Goal: Transaction & Acquisition: Download file/media

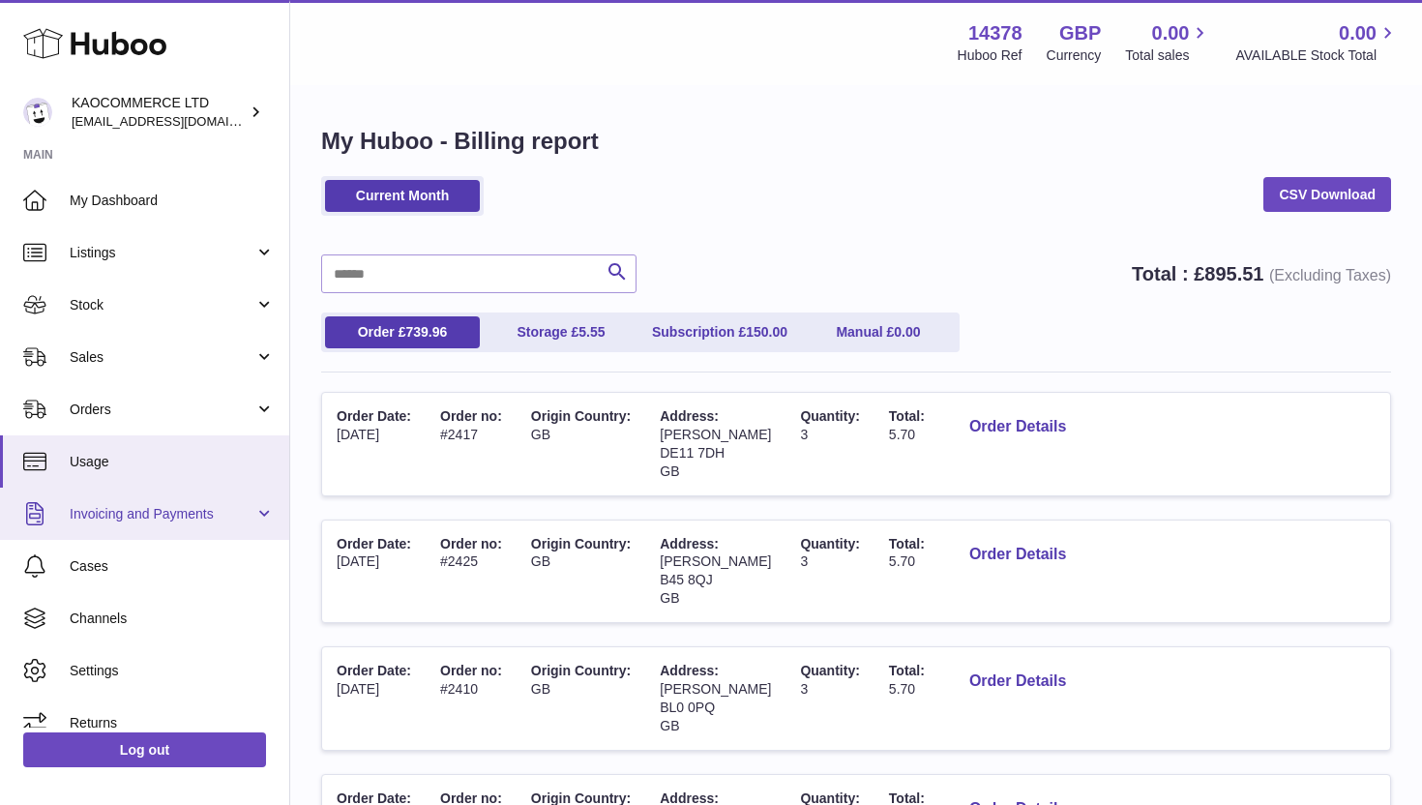
click at [219, 517] on span "Invoicing and Payments" at bounding box center [162, 514] width 185 height 18
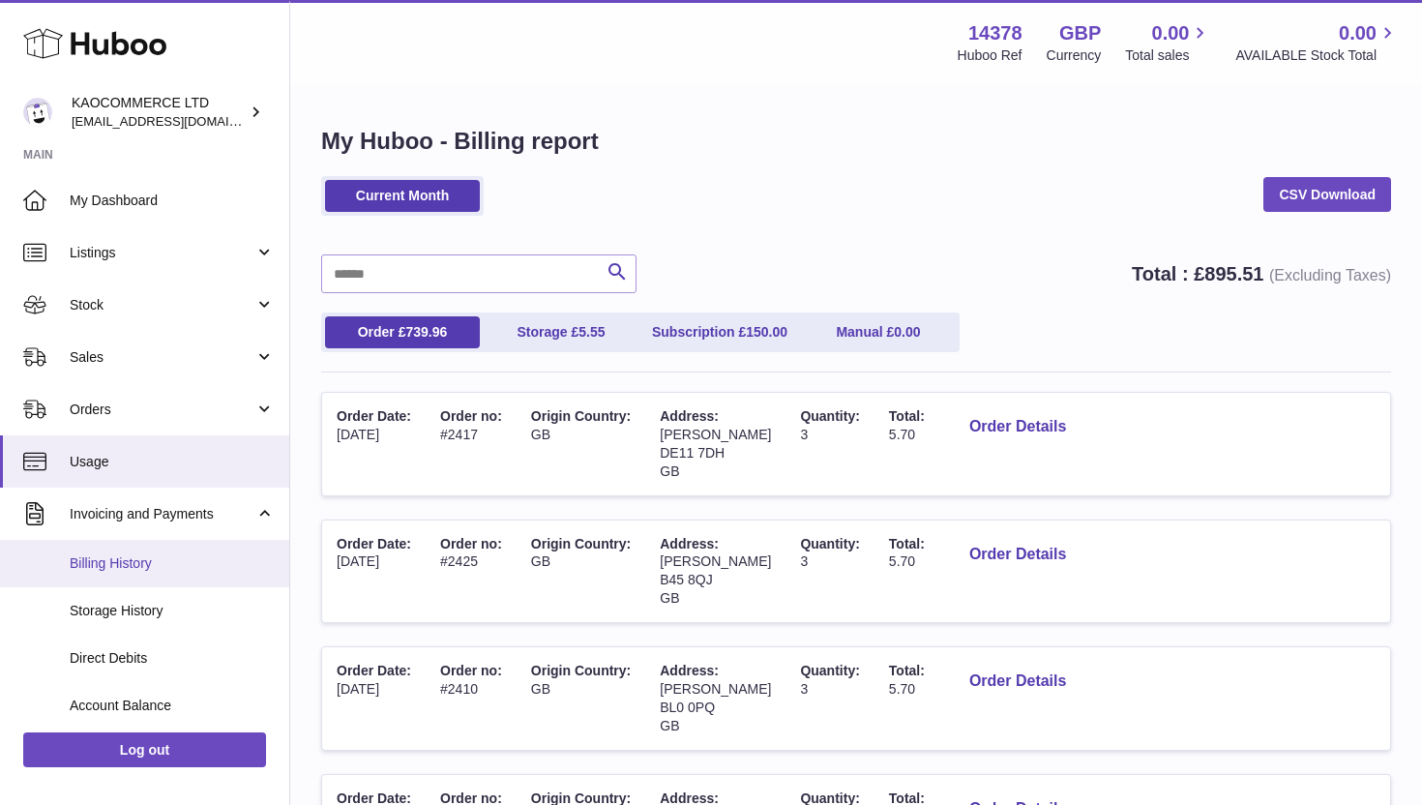
click at [175, 571] on span "Billing History" at bounding box center [172, 563] width 205 height 18
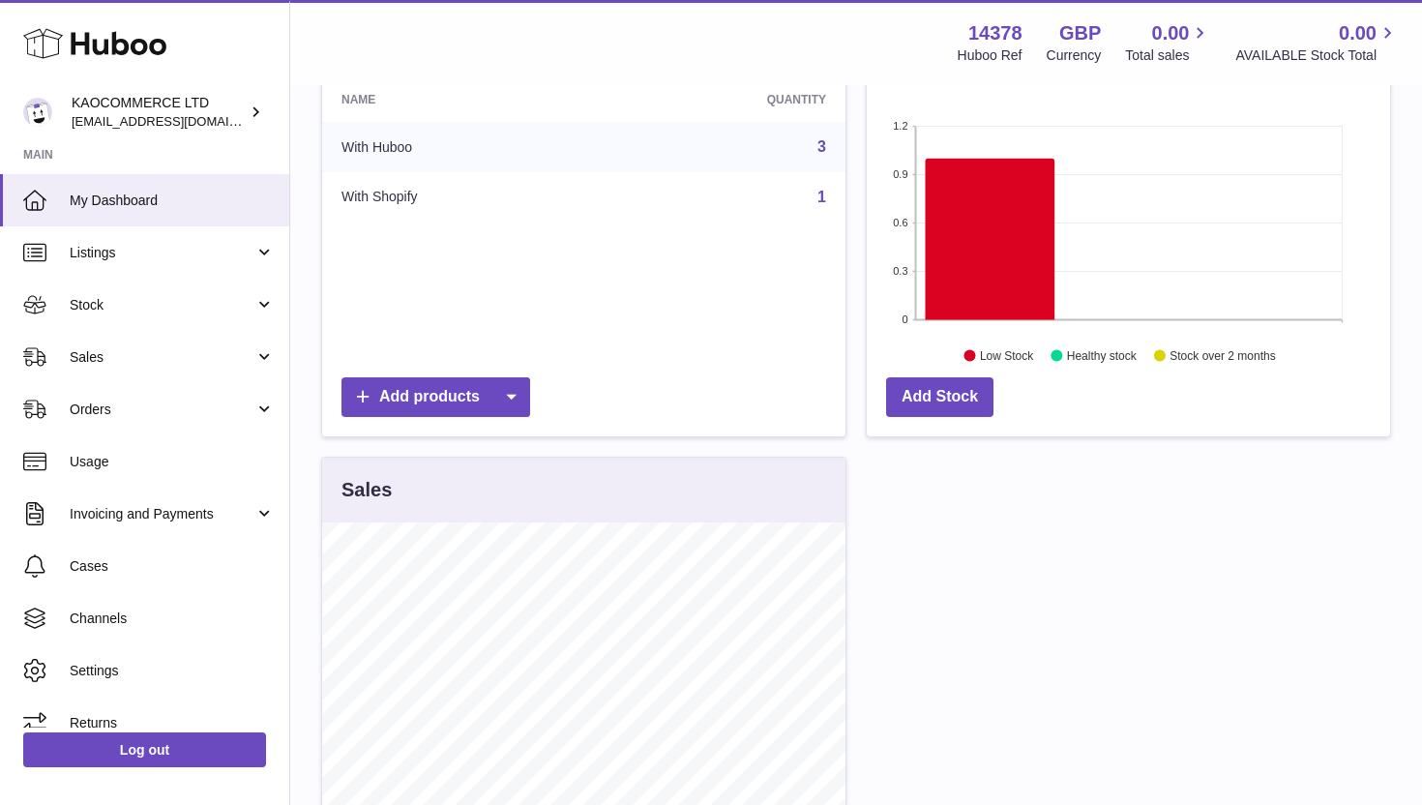
scroll to position [323, 0]
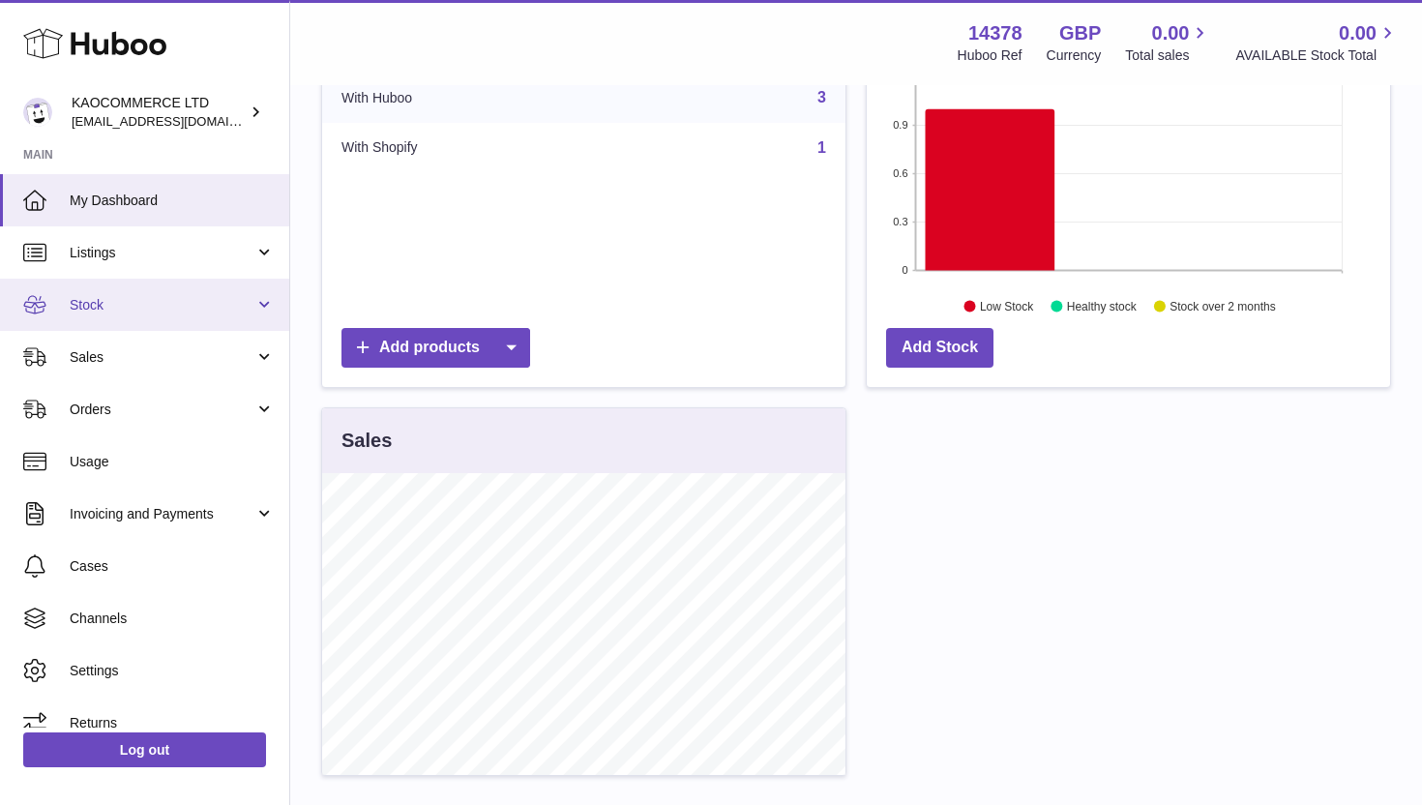
click at [229, 304] on span "Stock" at bounding box center [162, 305] width 185 height 18
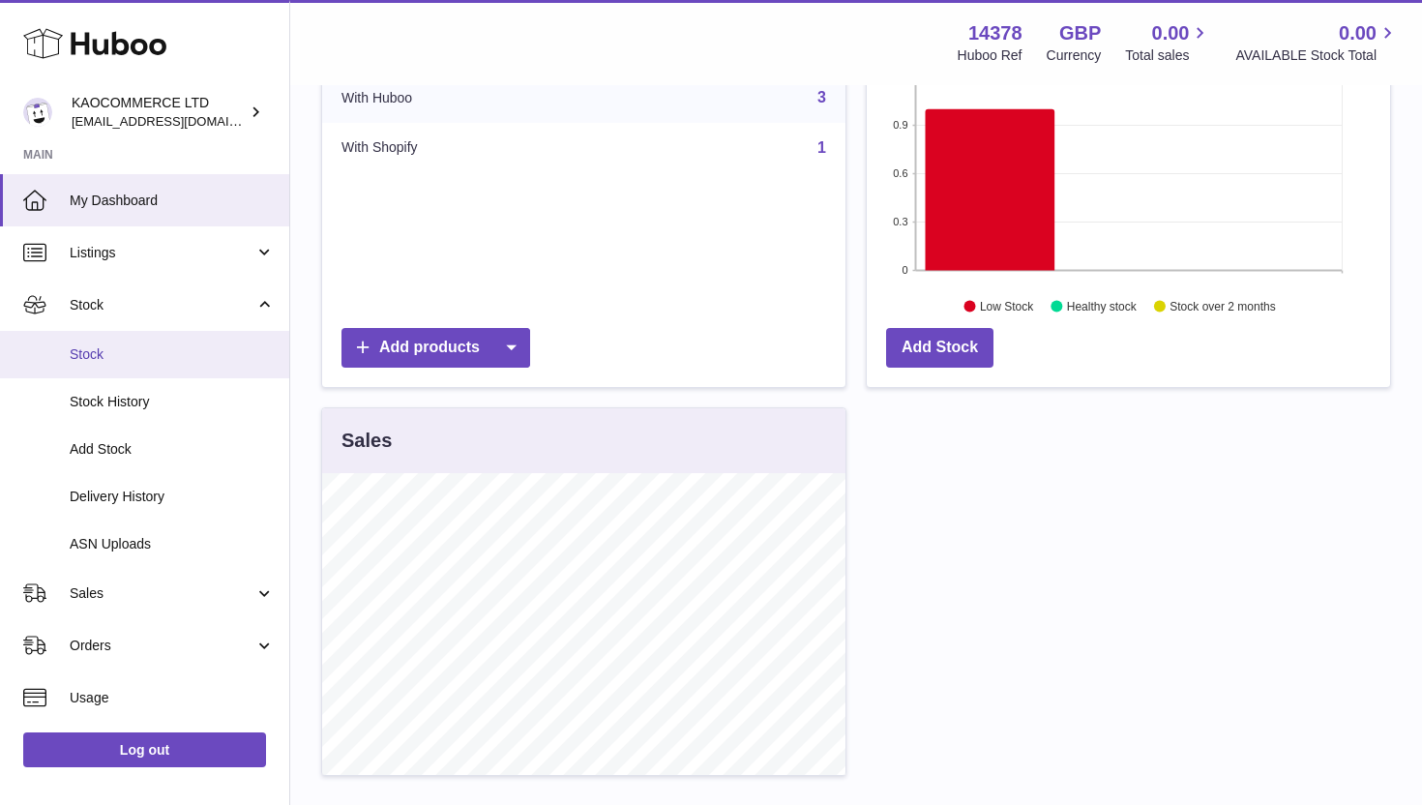
click at [203, 361] on span "Stock" at bounding box center [172, 354] width 205 height 18
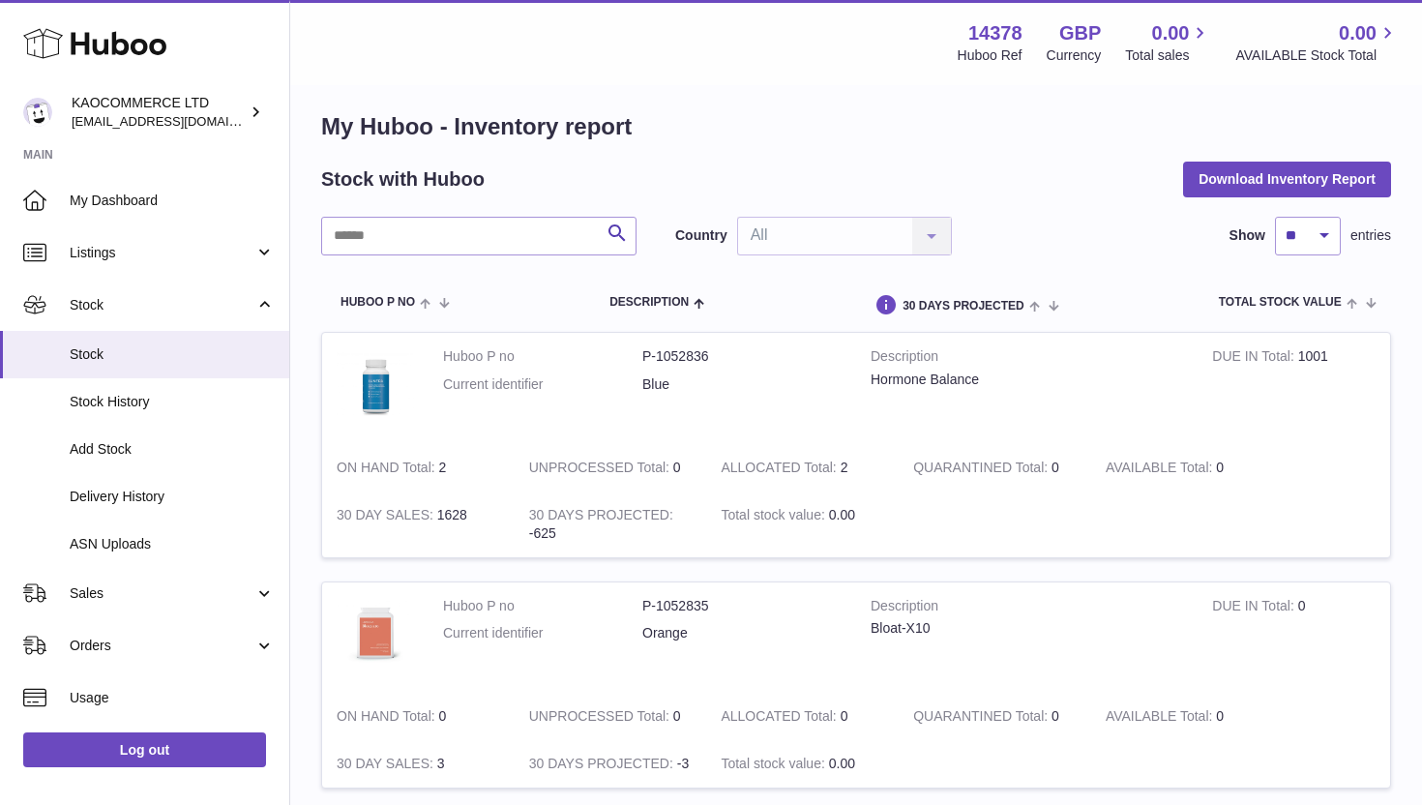
scroll to position [20, 0]
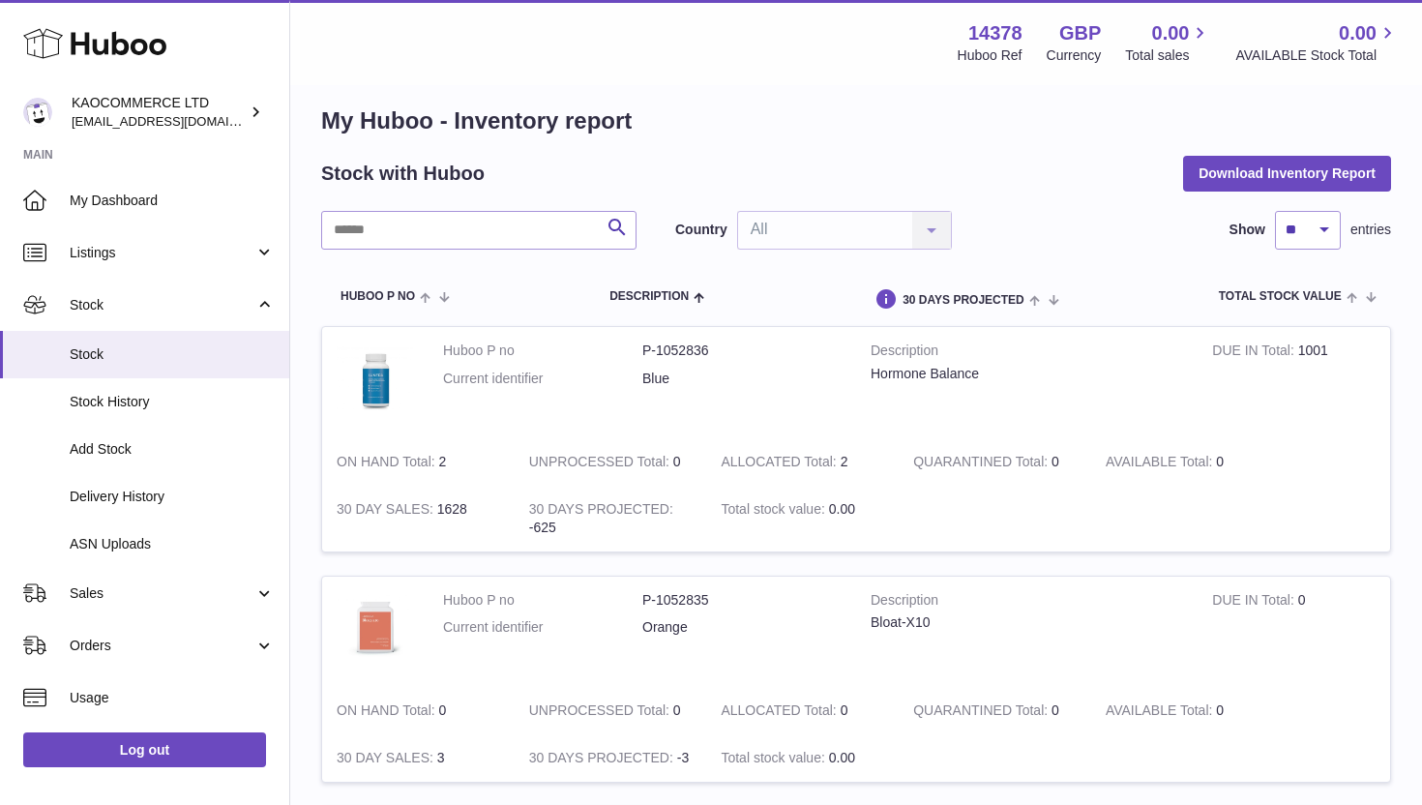
drag, startPoint x: 835, startPoint y: 460, endPoint x: 852, endPoint y: 460, distance: 17.4
click at [852, 460] on td "ALLOCATED Total 2" at bounding box center [802, 461] width 192 height 47
click at [838, 459] on strong "ALLOCATED Total" at bounding box center [780, 464] width 119 height 20
click at [843, 459] on td "ALLOCATED Total 2" at bounding box center [802, 461] width 192 height 47
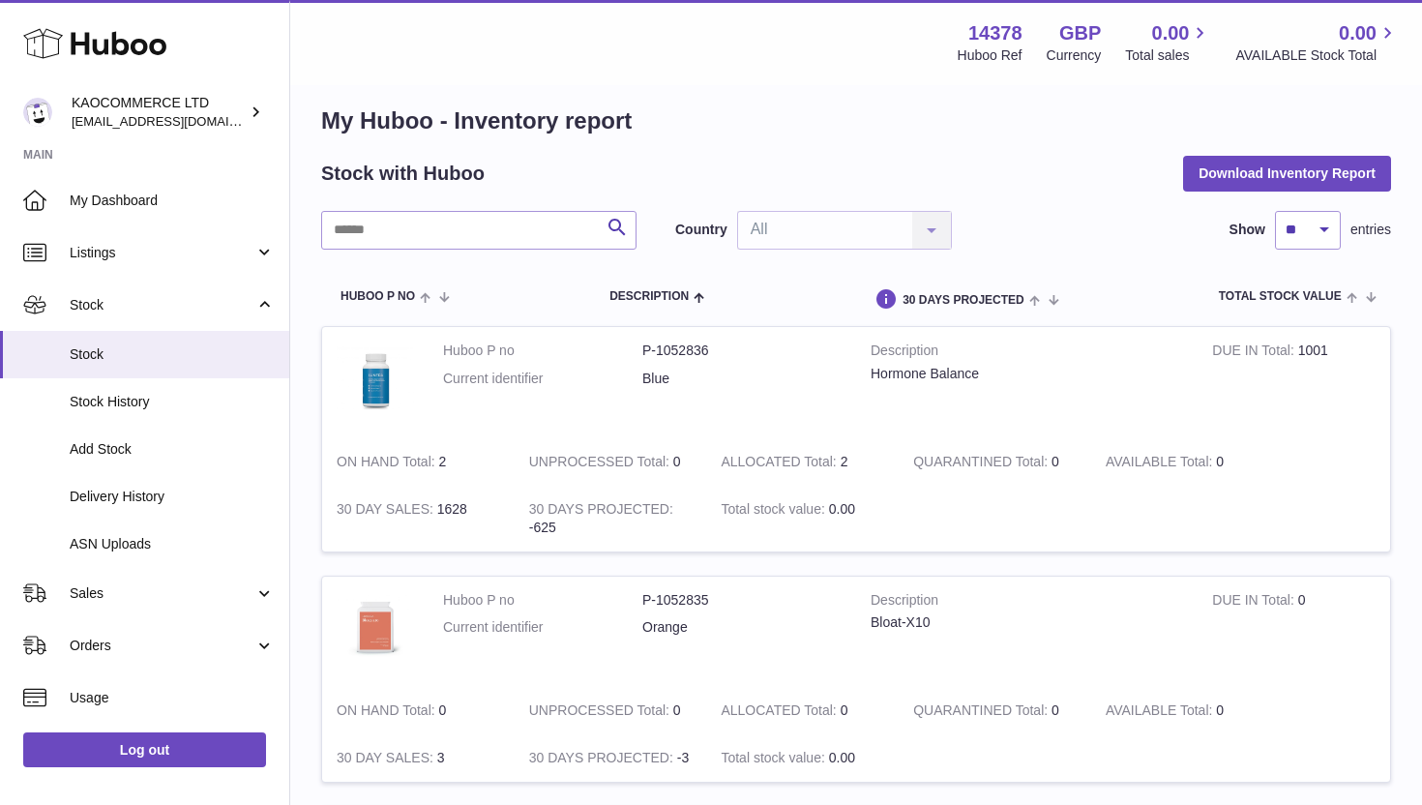
click at [843, 459] on td "ALLOCATED Total 2" at bounding box center [802, 461] width 192 height 47
click at [844, 463] on td "ALLOCATED Total 2" at bounding box center [802, 461] width 192 height 47
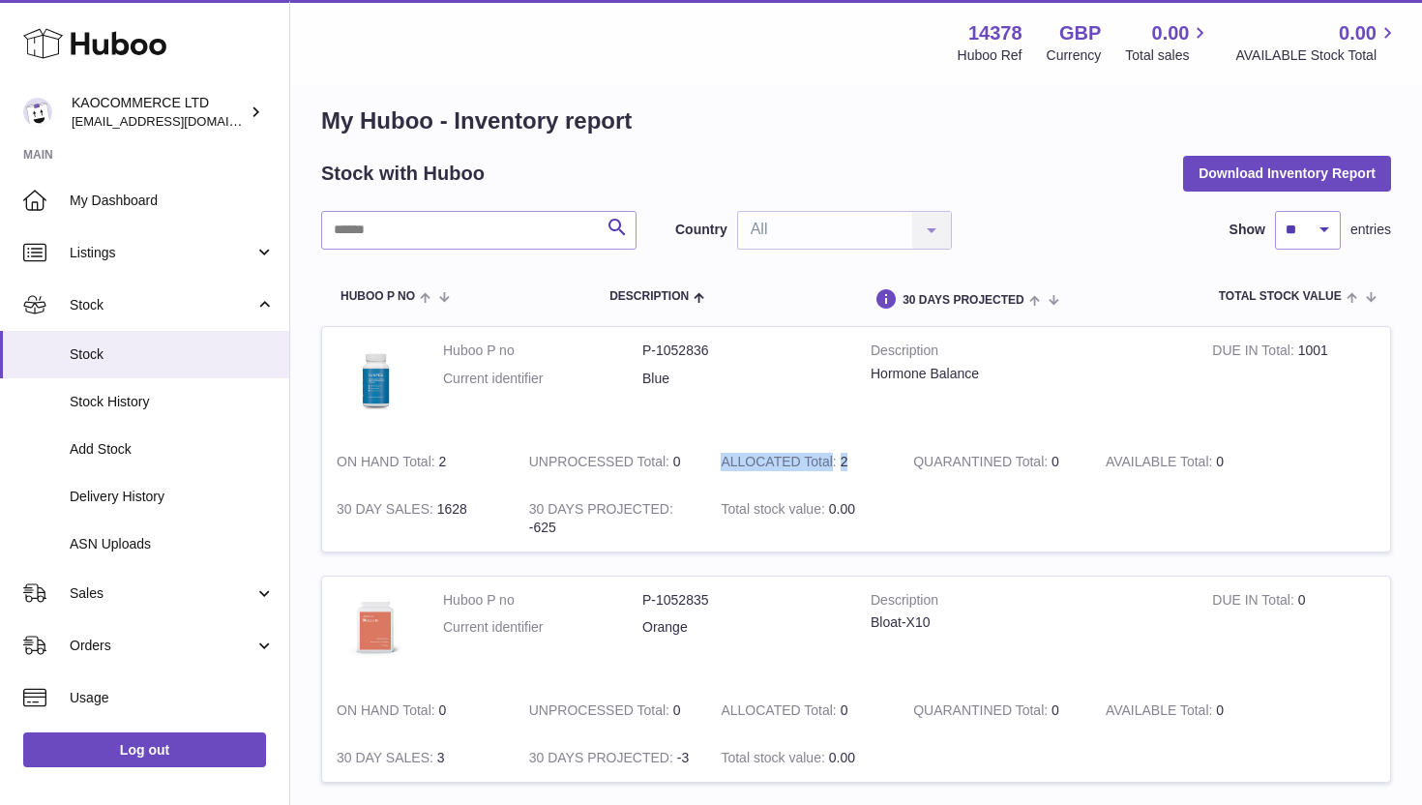
click at [844, 463] on td "ALLOCATED Total 2" at bounding box center [802, 461] width 192 height 47
click at [844, 458] on td "ALLOCATED Total 2" at bounding box center [802, 461] width 192 height 47
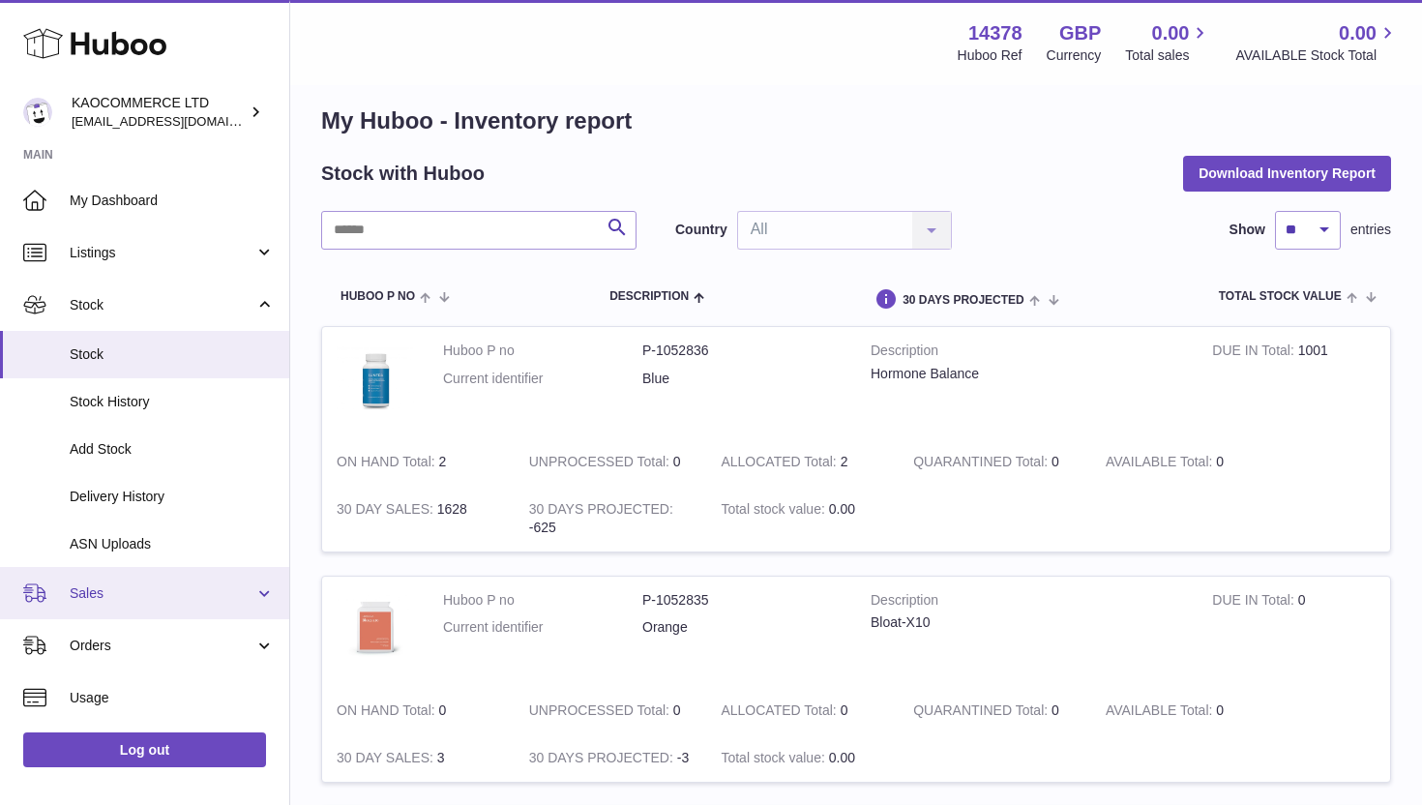
click at [169, 589] on span "Sales" at bounding box center [162, 593] width 185 height 18
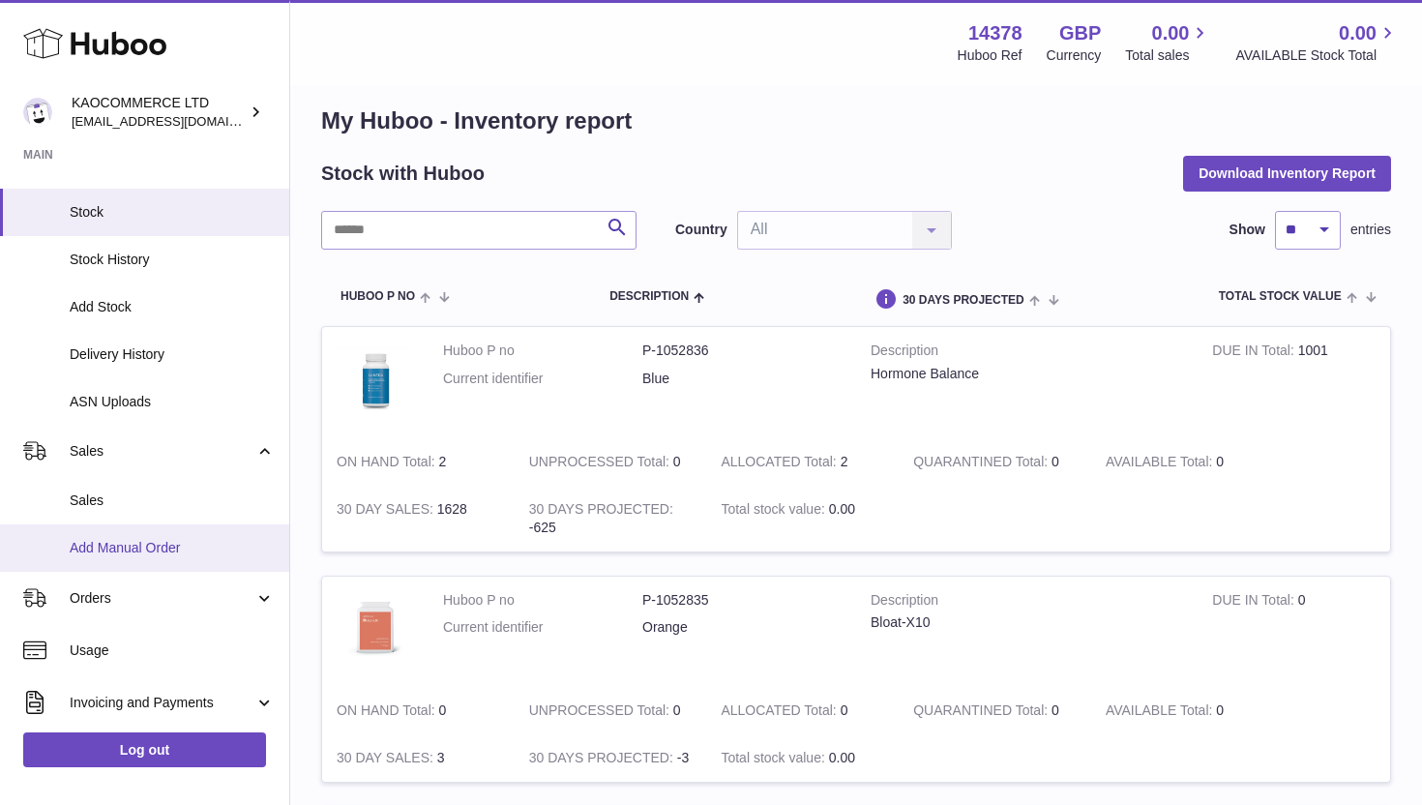
scroll to position [154, 0]
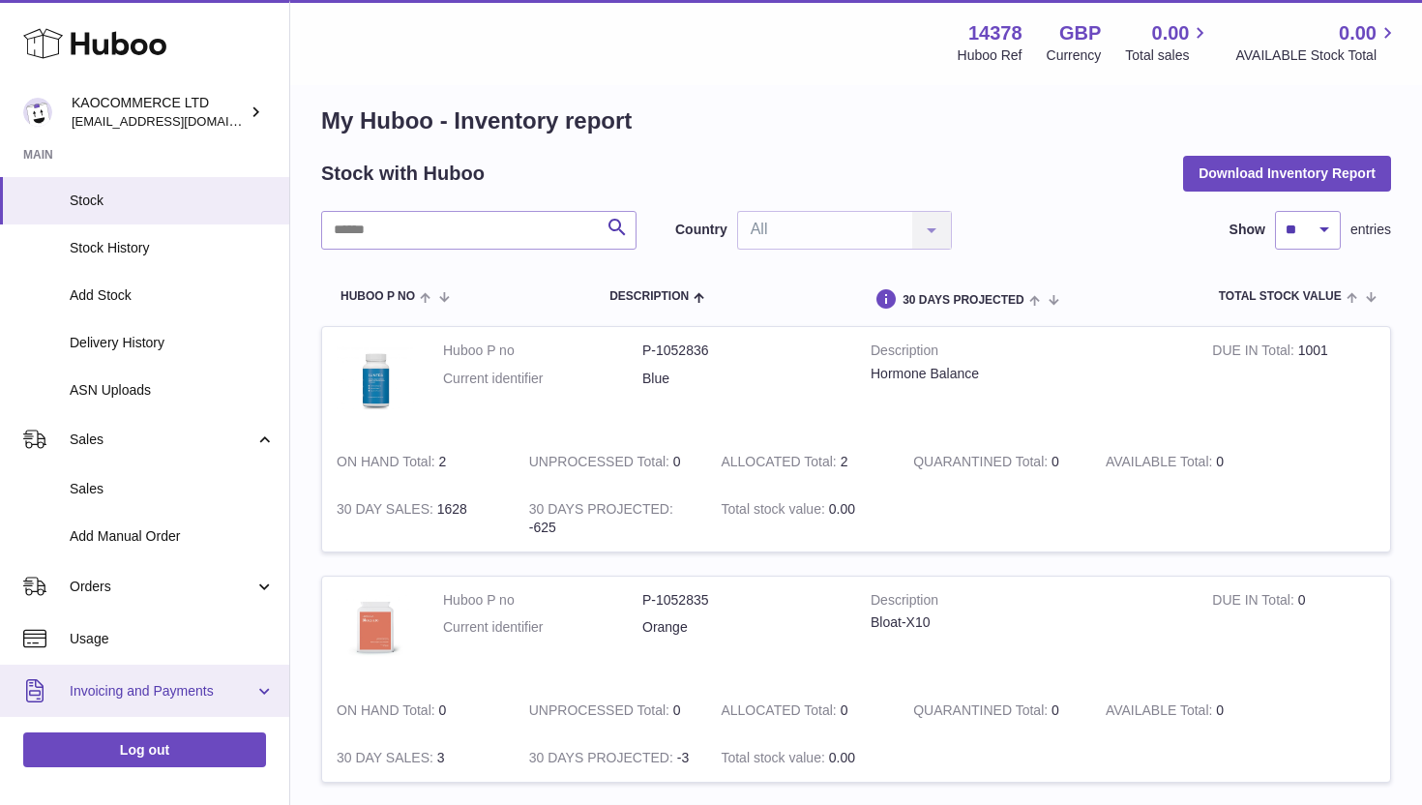
click at [175, 685] on span "Invoicing and Payments" at bounding box center [162, 691] width 185 height 18
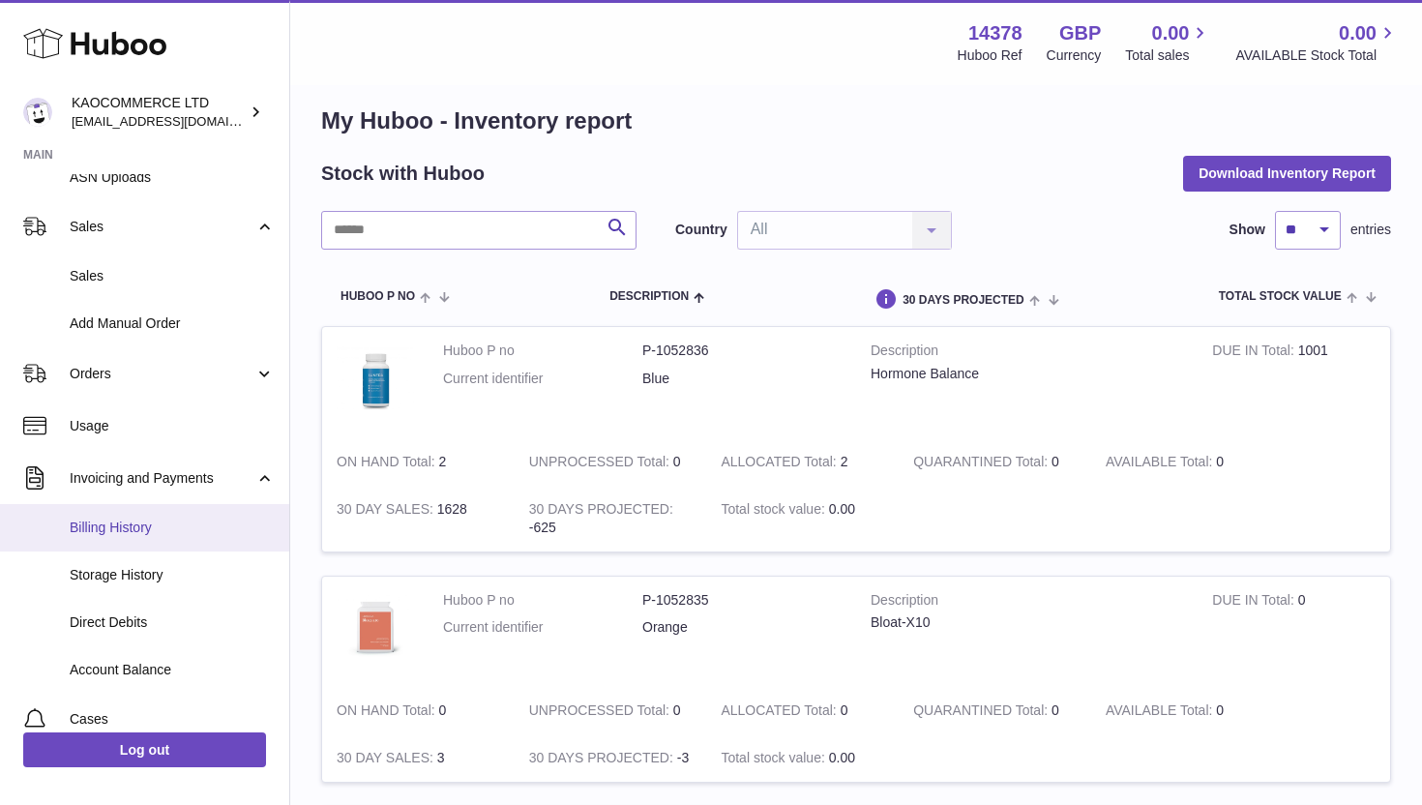
scroll to position [380, 0]
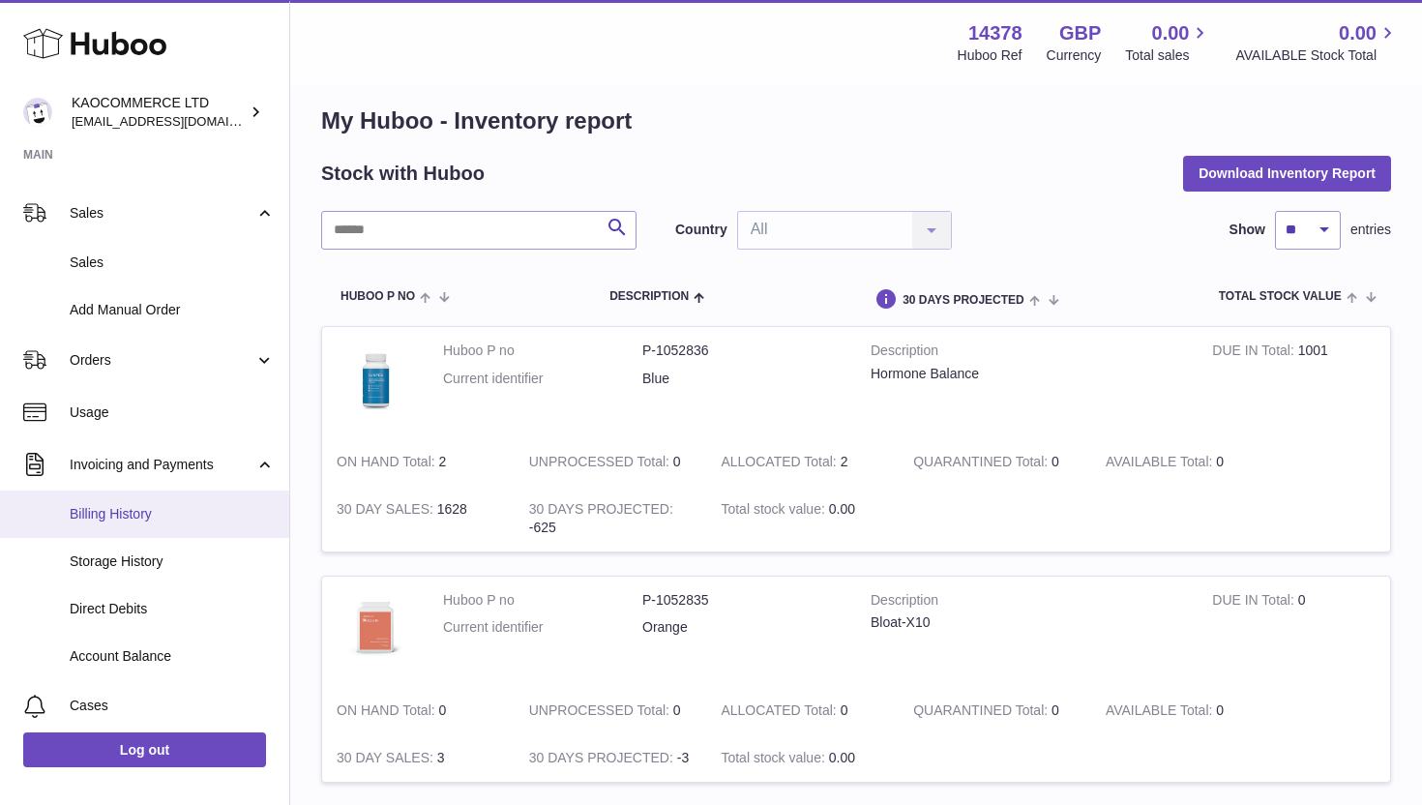
click at [149, 511] on span "Billing History" at bounding box center [172, 514] width 205 height 18
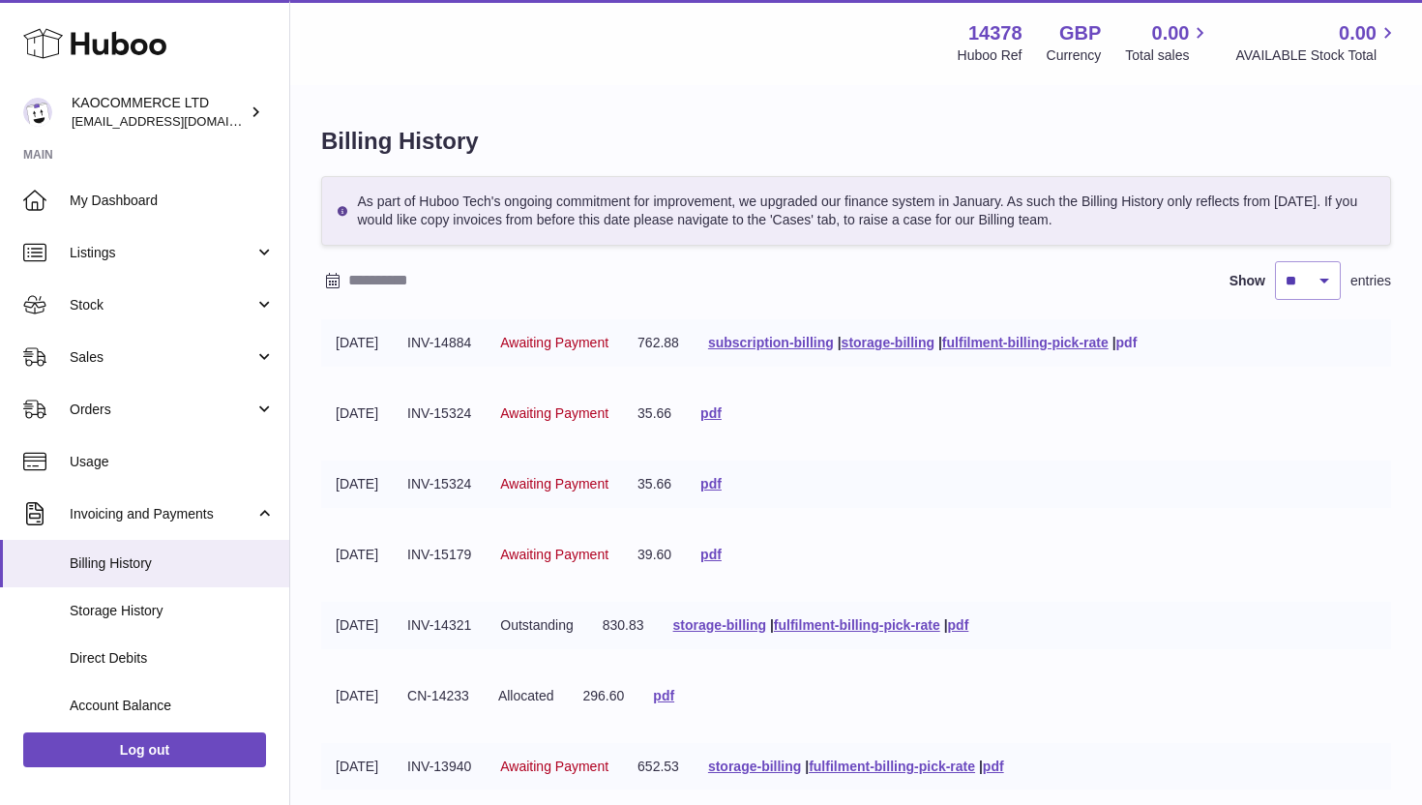
click at [1138, 345] on link "pdf" at bounding box center [1126, 342] width 21 height 15
click at [722, 415] on link "pdf" at bounding box center [710, 412] width 21 height 15
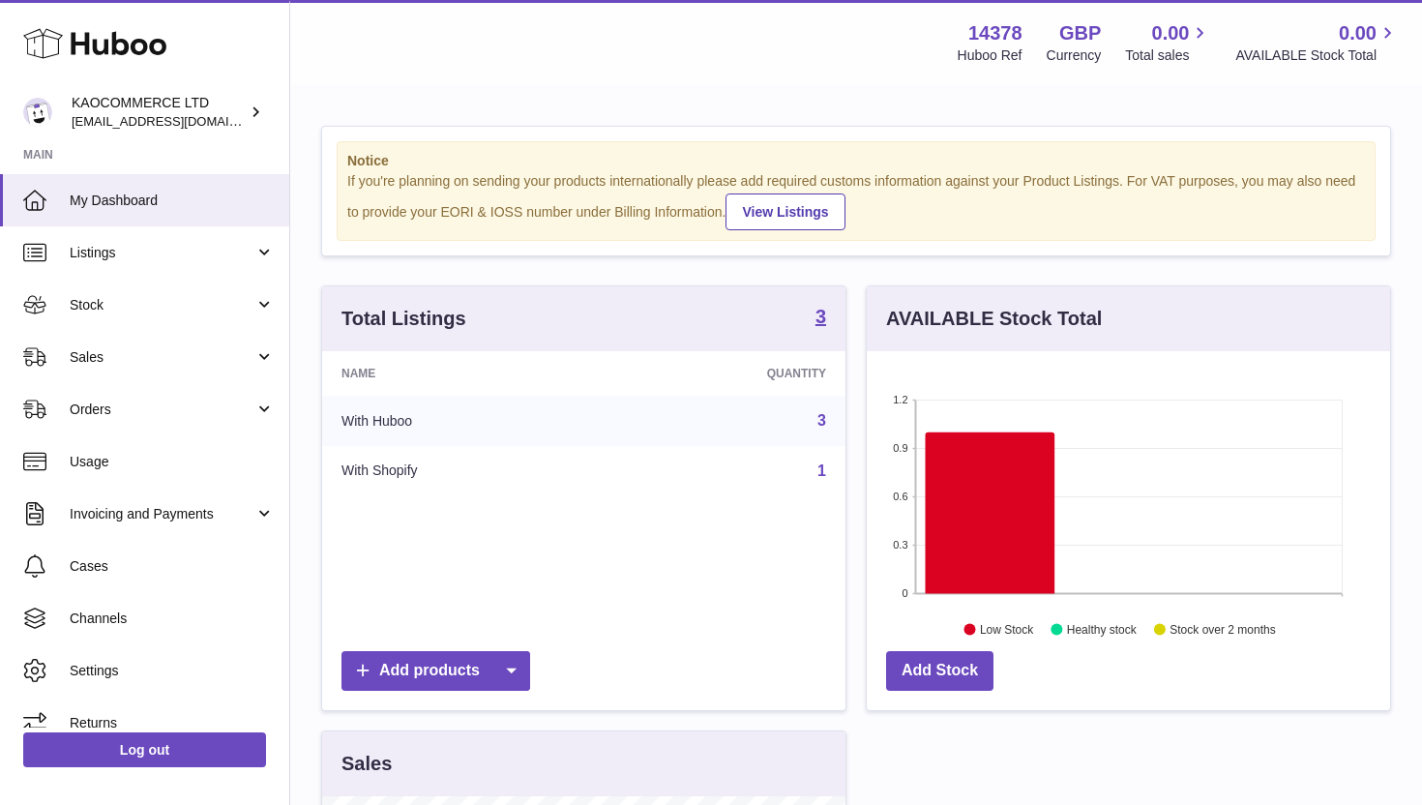
scroll to position [302, 523]
click at [215, 515] on span "Invoicing and Payments" at bounding box center [162, 514] width 185 height 18
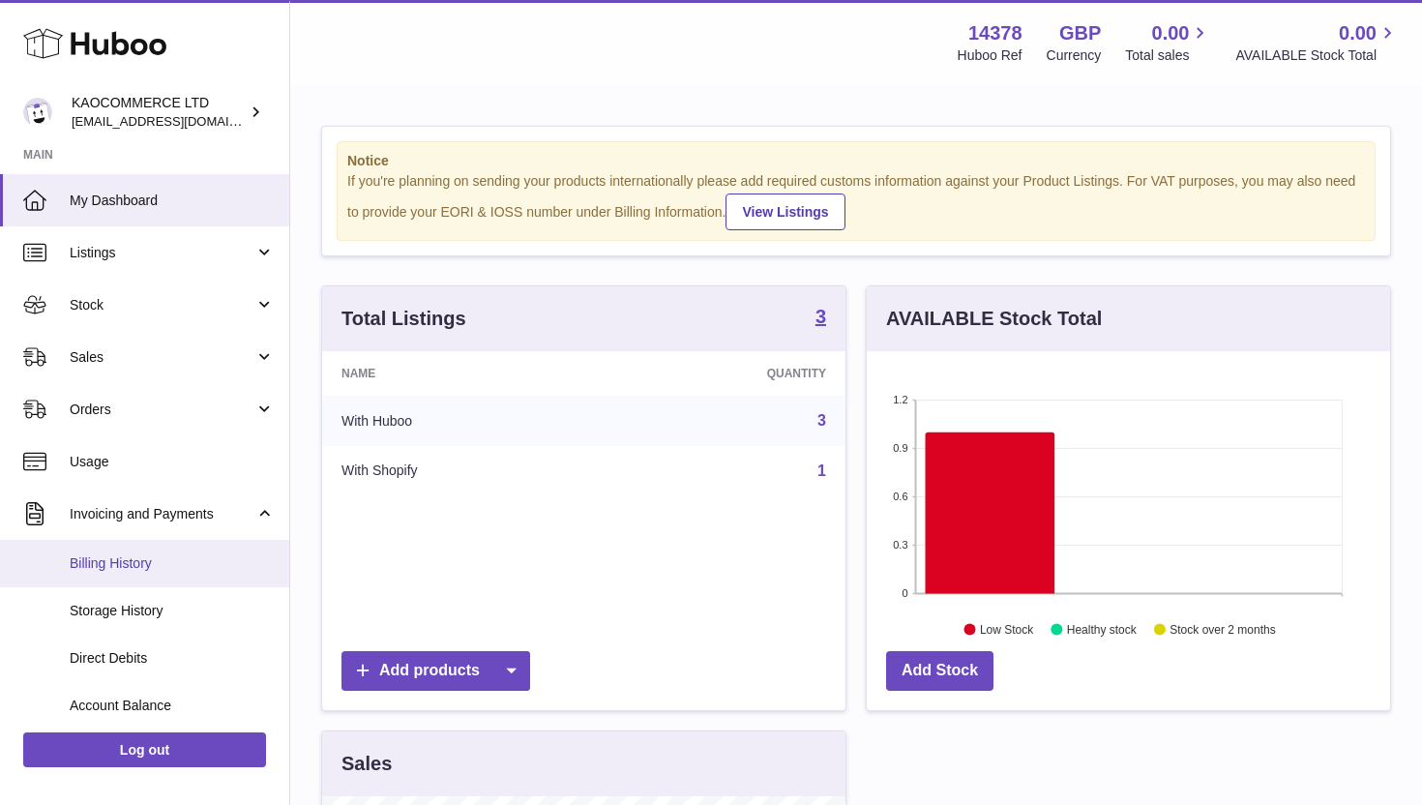
click at [195, 565] on span "Billing History" at bounding box center [172, 563] width 205 height 18
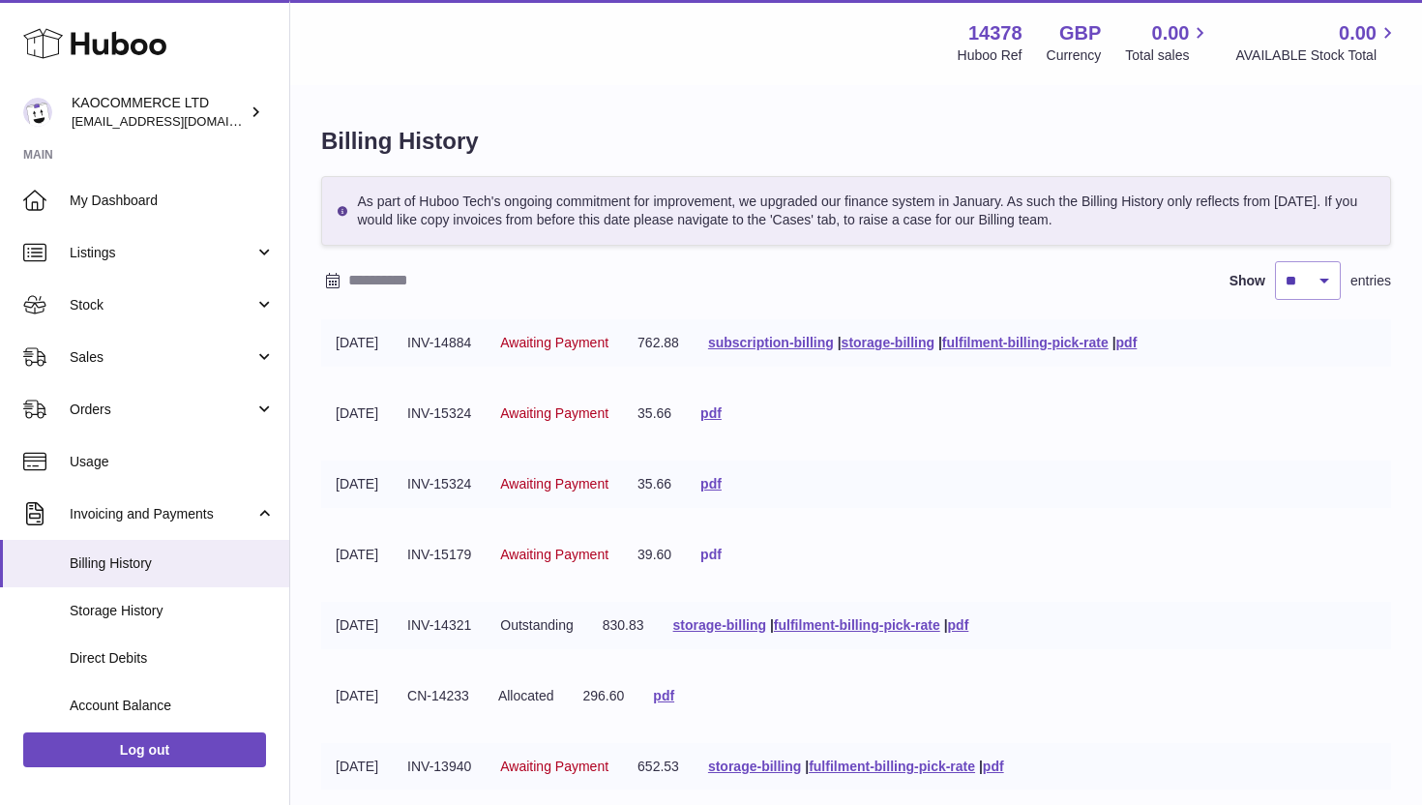
click at [722, 553] on link "pdf" at bounding box center [710, 554] width 21 height 15
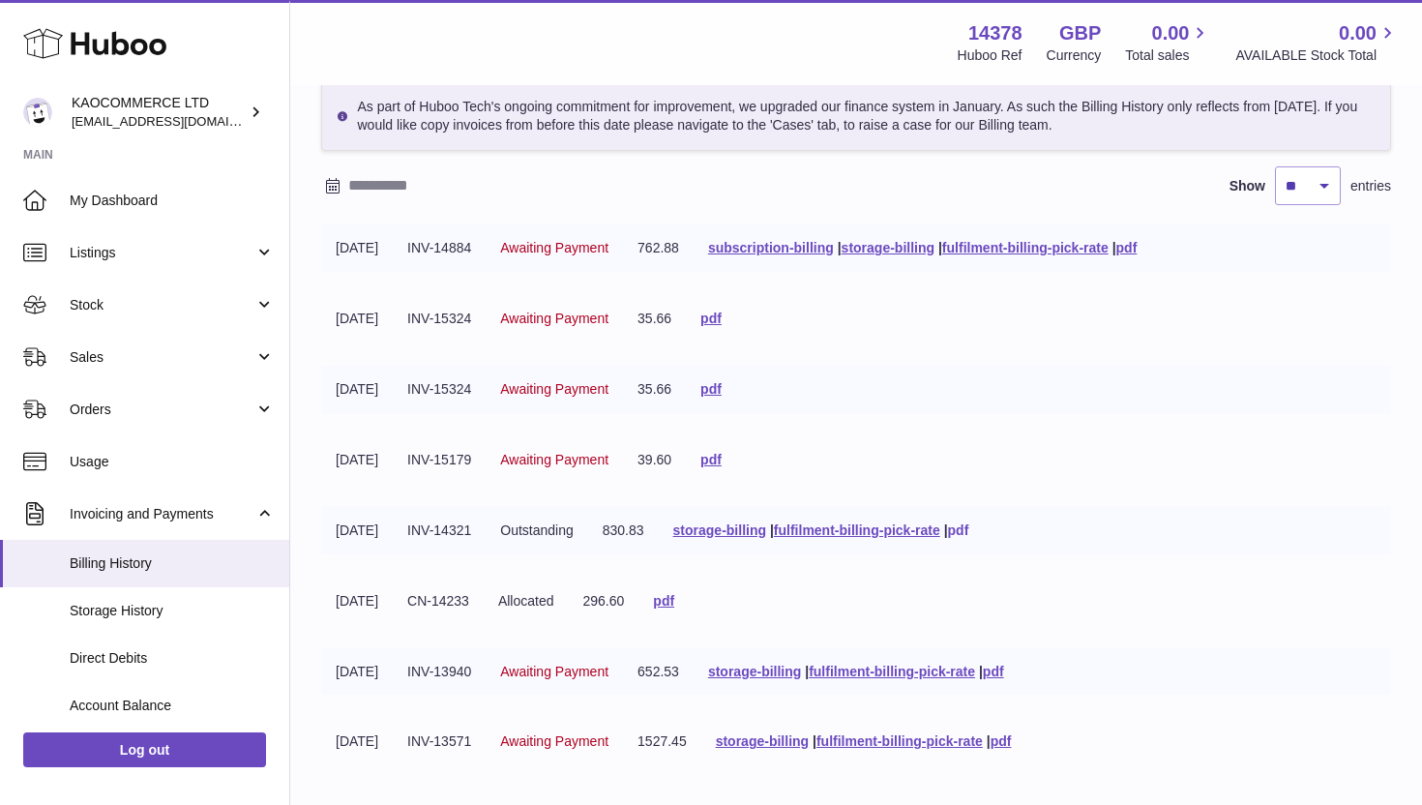
click at [969, 530] on link "pdf" at bounding box center [958, 529] width 21 height 15
click at [674, 607] on link "pdf" at bounding box center [663, 600] width 21 height 15
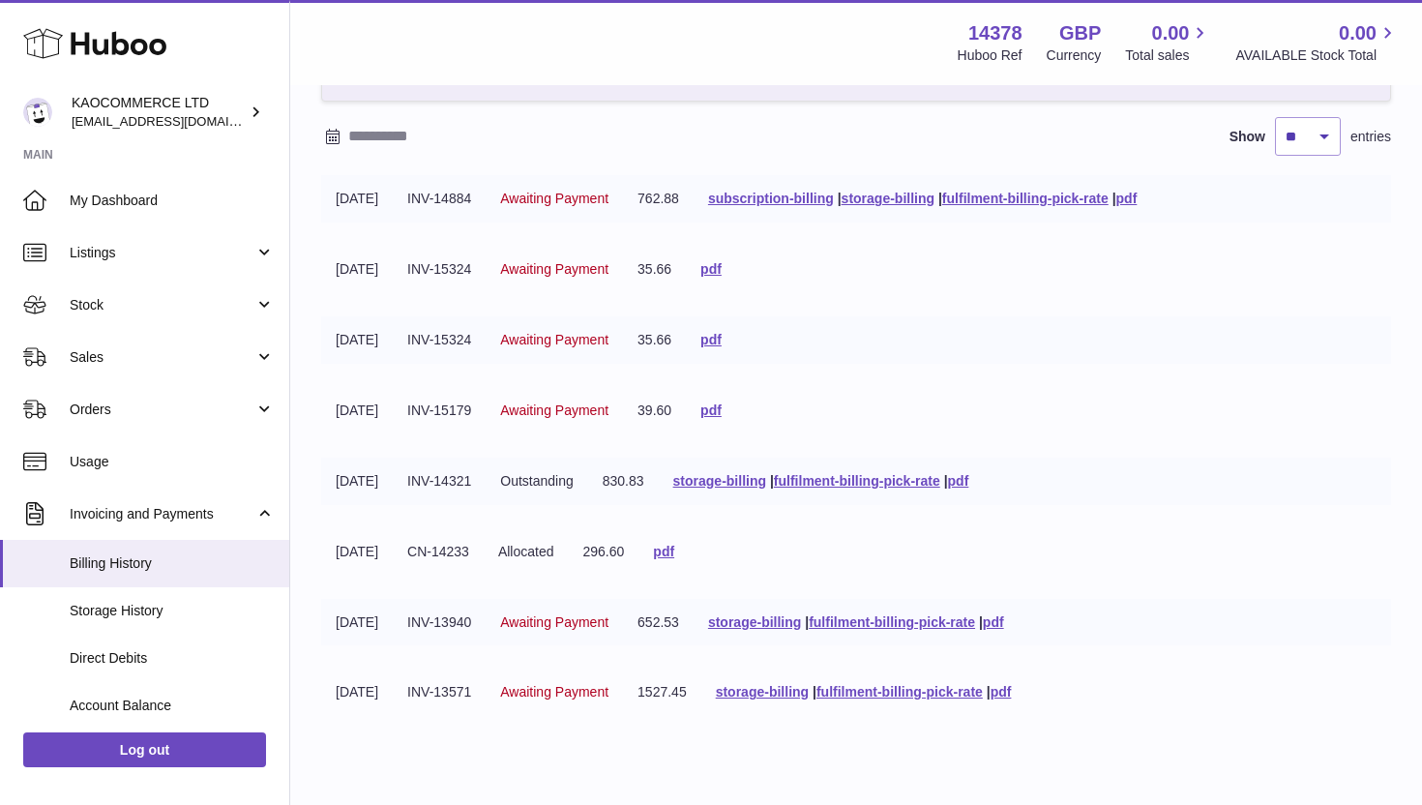
scroll to position [200, 0]
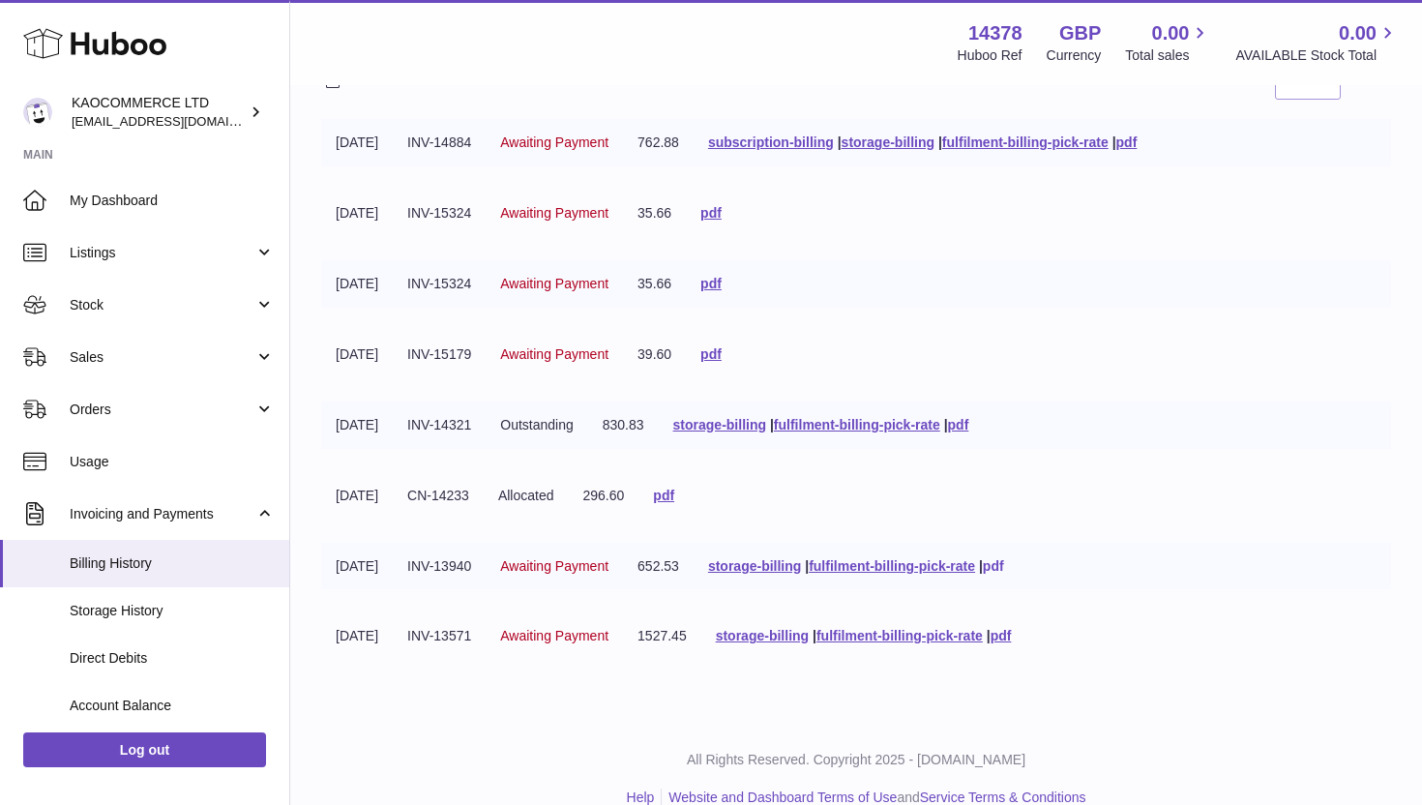
click at [1004, 564] on link "pdf" at bounding box center [993, 565] width 21 height 15
click at [1012, 635] on link "pdf" at bounding box center [1001, 635] width 21 height 15
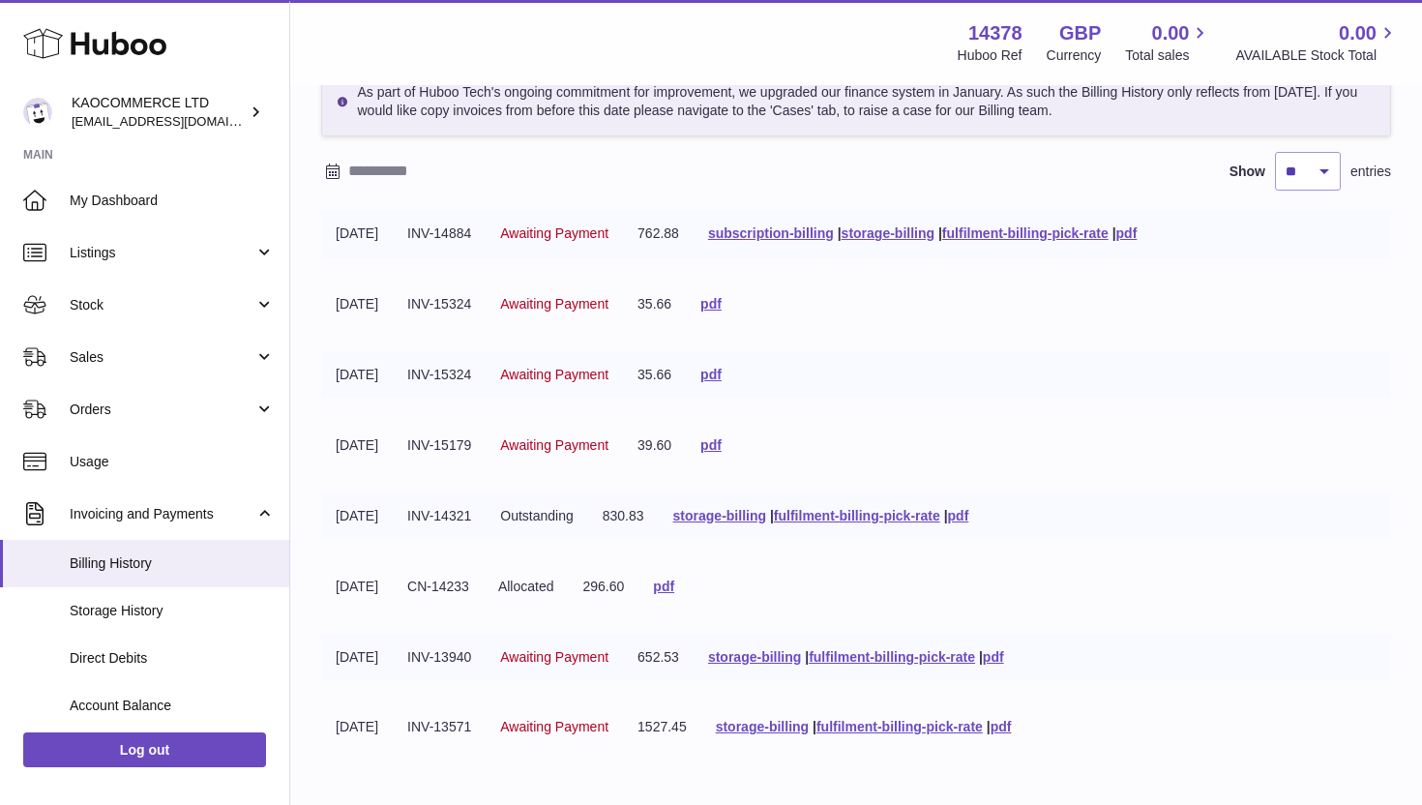
scroll to position [116, 0]
